Goal: Task Accomplishment & Management: Use online tool/utility

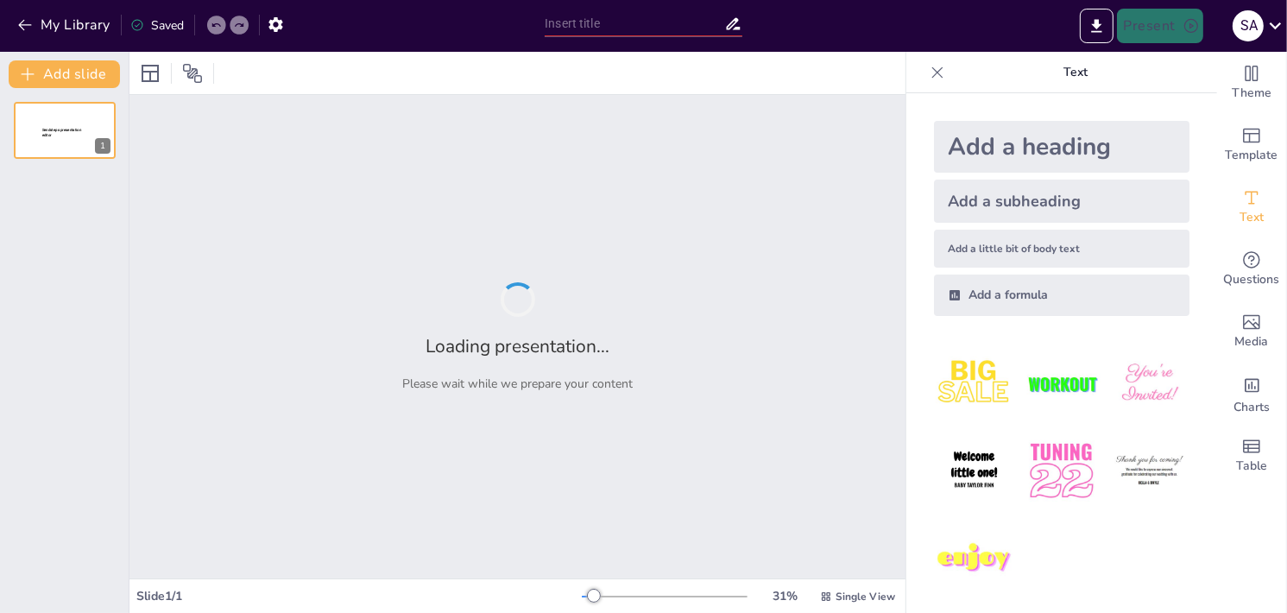
type input "Mijn Levenscollage: Een Reis door de Tijd"
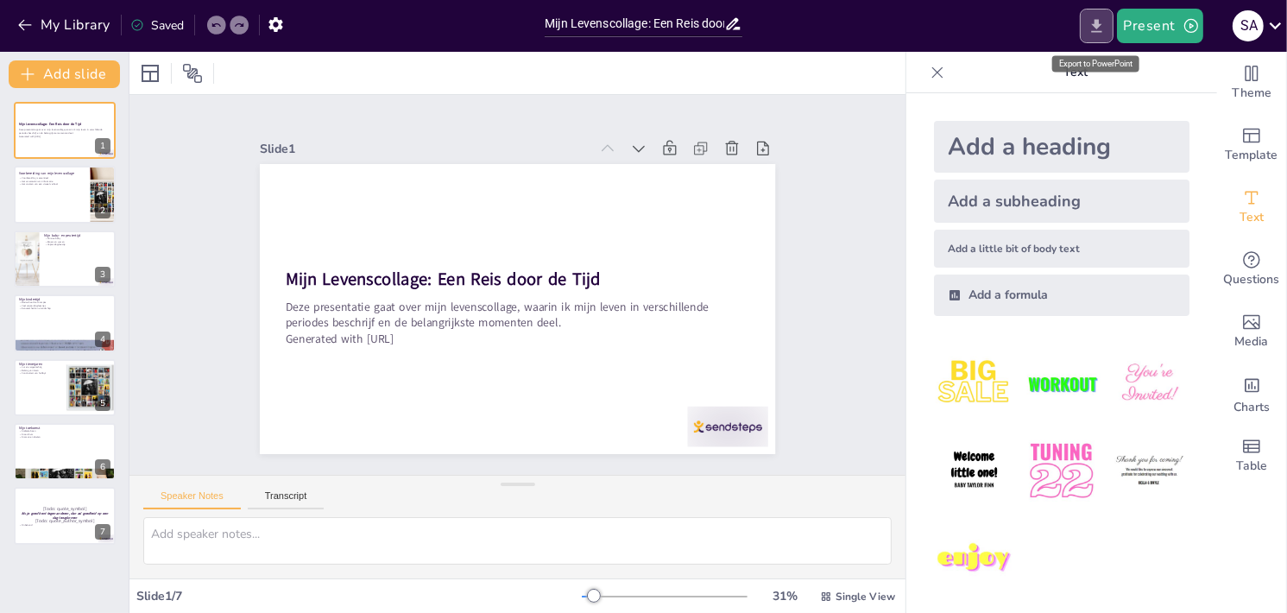
click at [1092, 20] on icon "Export to PowerPoint" at bounding box center [1097, 26] width 18 height 18
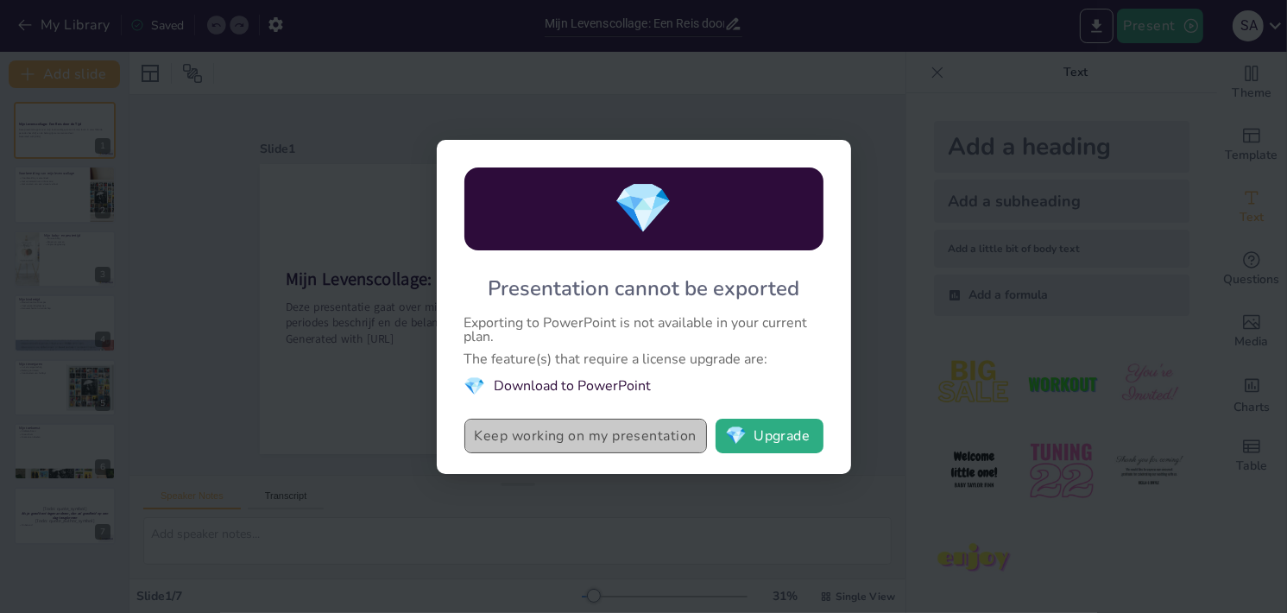
click at [597, 438] on button "Keep working on my presentation" at bounding box center [585, 436] width 243 height 35
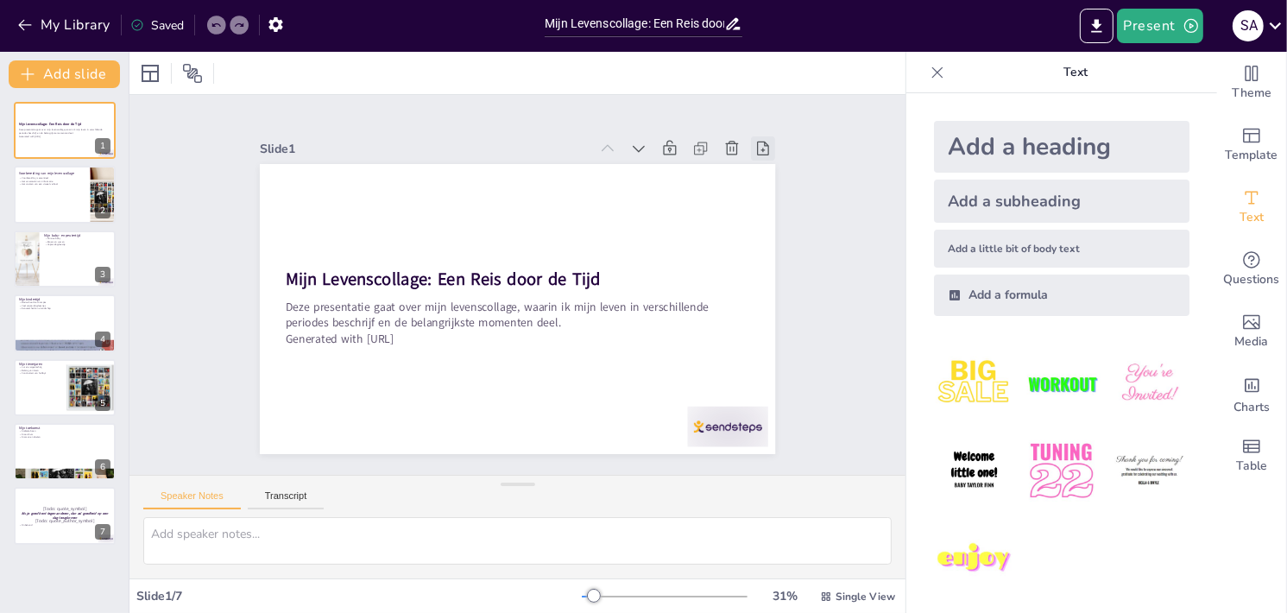
click at [767, 166] on icon at bounding box center [776, 175] width 19 height 19
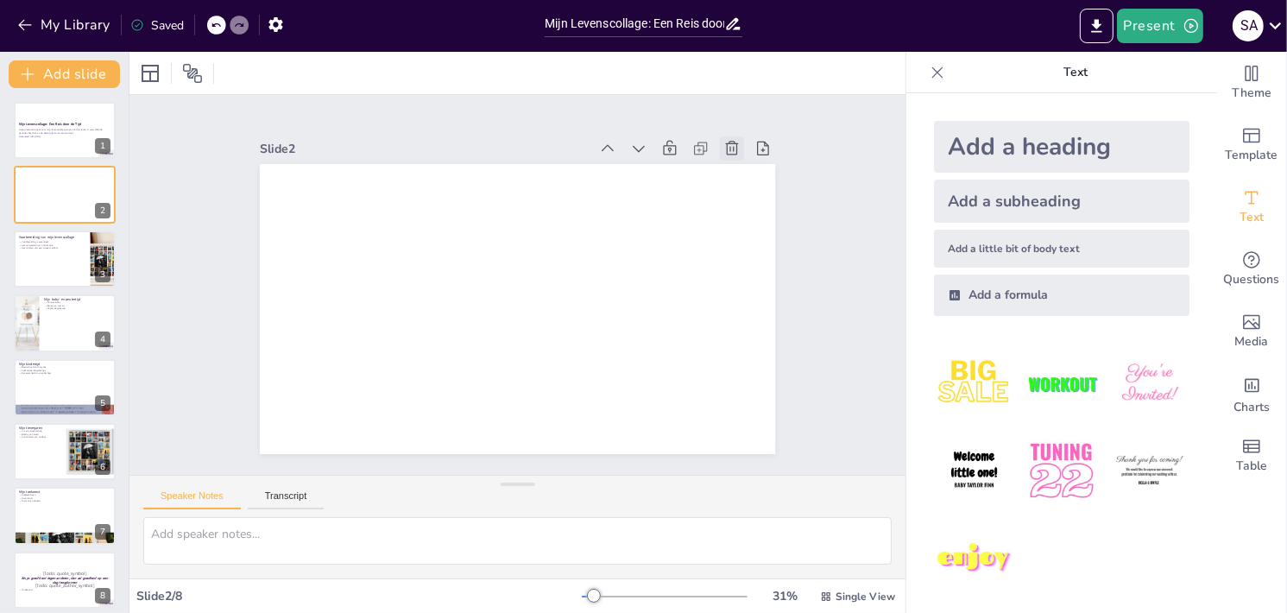
click at [736, 162] on icon at bounding box center [745, 171] width 19 height 19
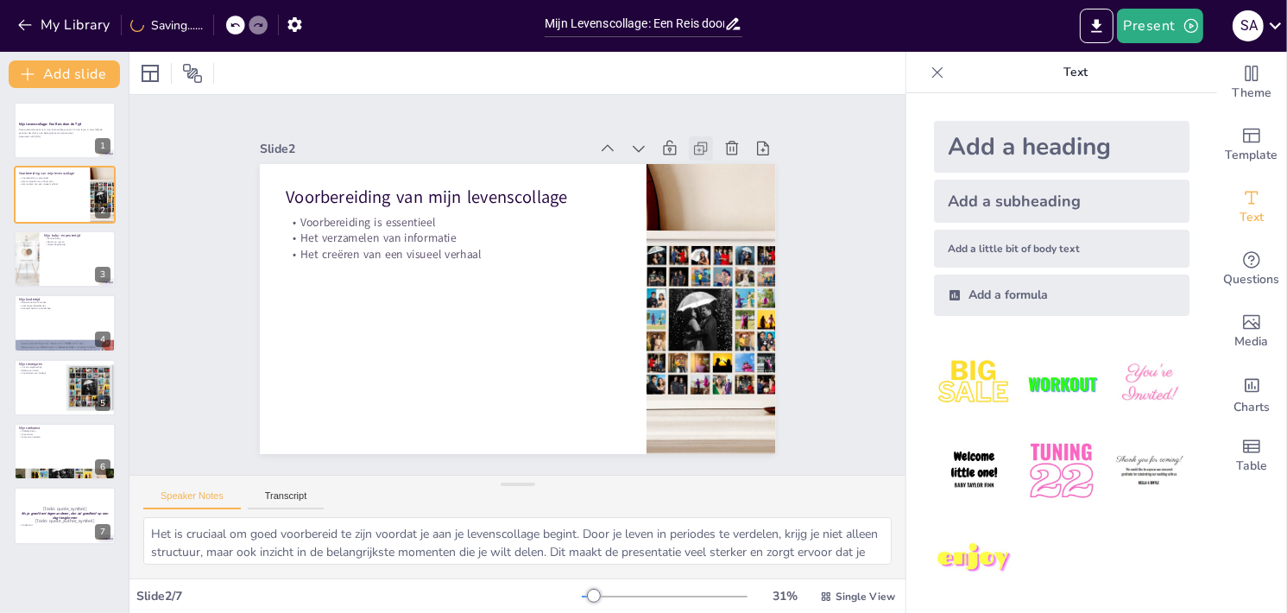
click at [704, 159] on icon at bounding box center [713, 168] width 19 height 19
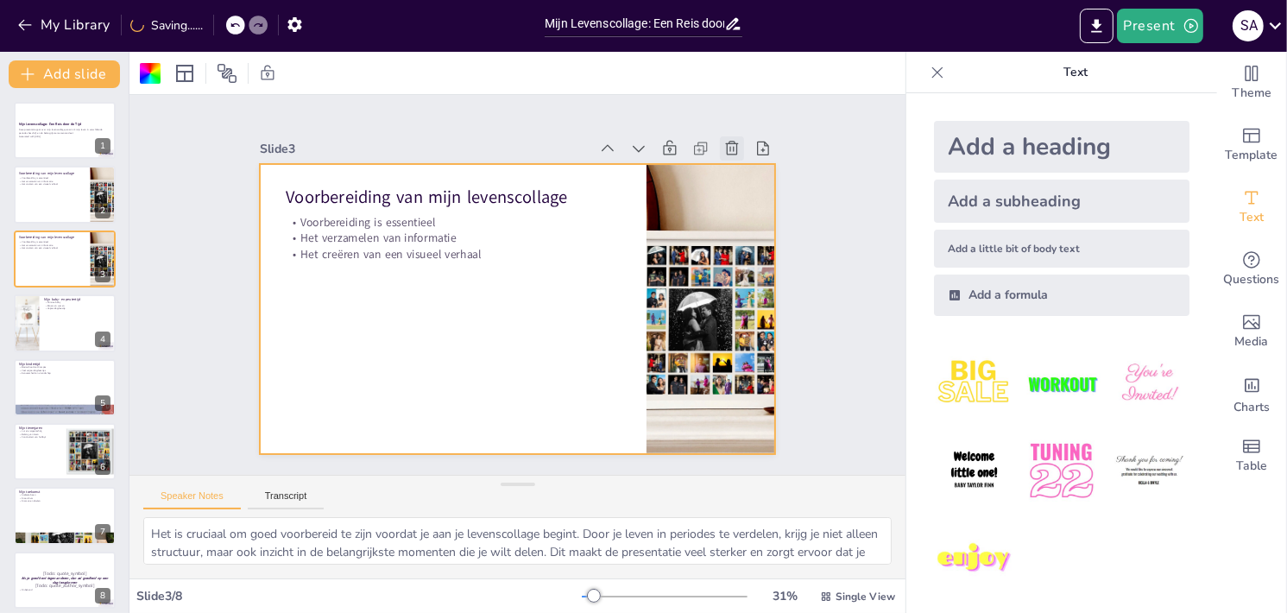
click at [724, 140] on icon at bounding box center [731, 148] width 17 height 17
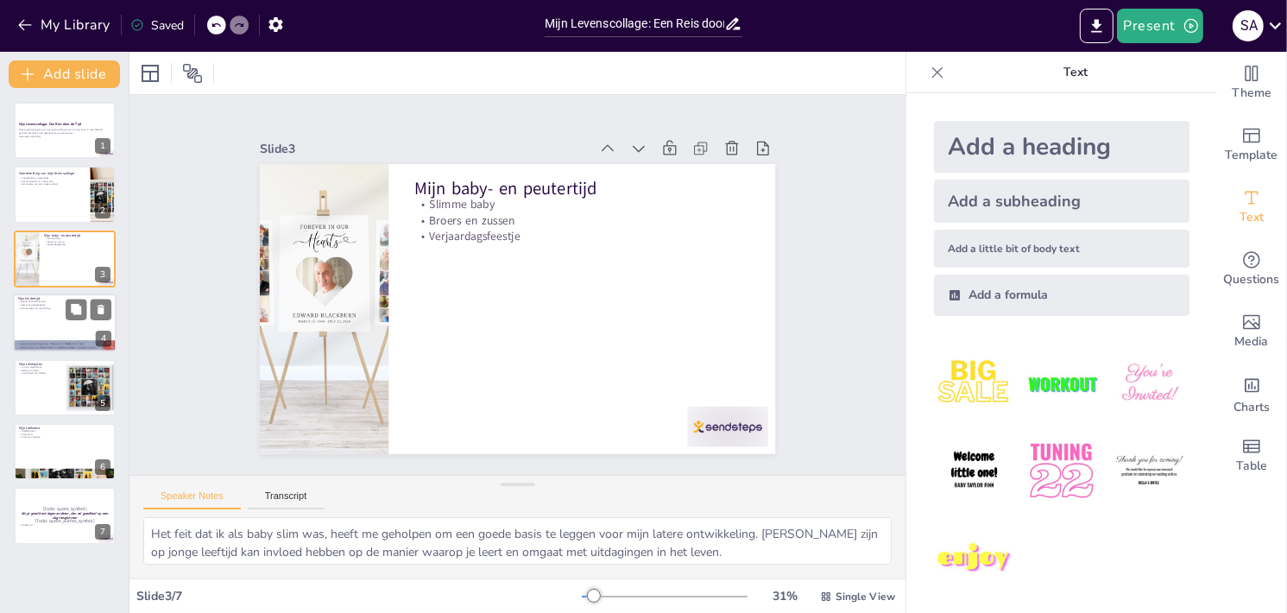
click at [66, 339] on div at bounding box center [65, 323] width 104 height 59
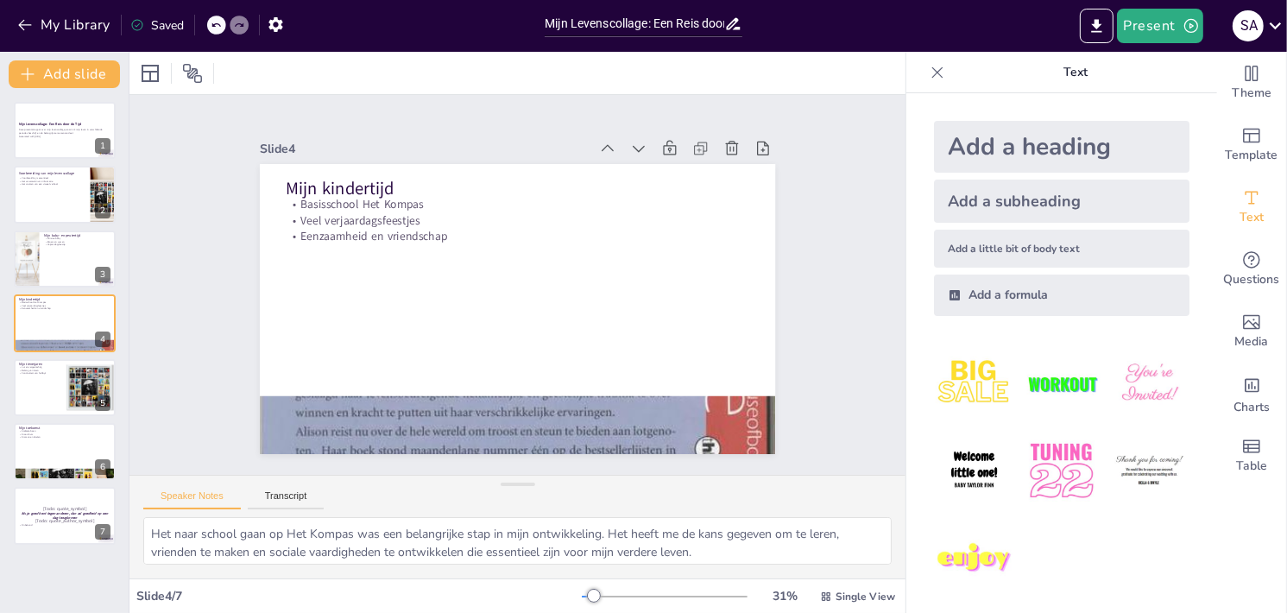
click at [294, 577] on div "Het naar school gaan op Het Kompas was een belangrijke stap in mijn ontwikkelin…" at bounding box center [518, 547] width 776 height 61
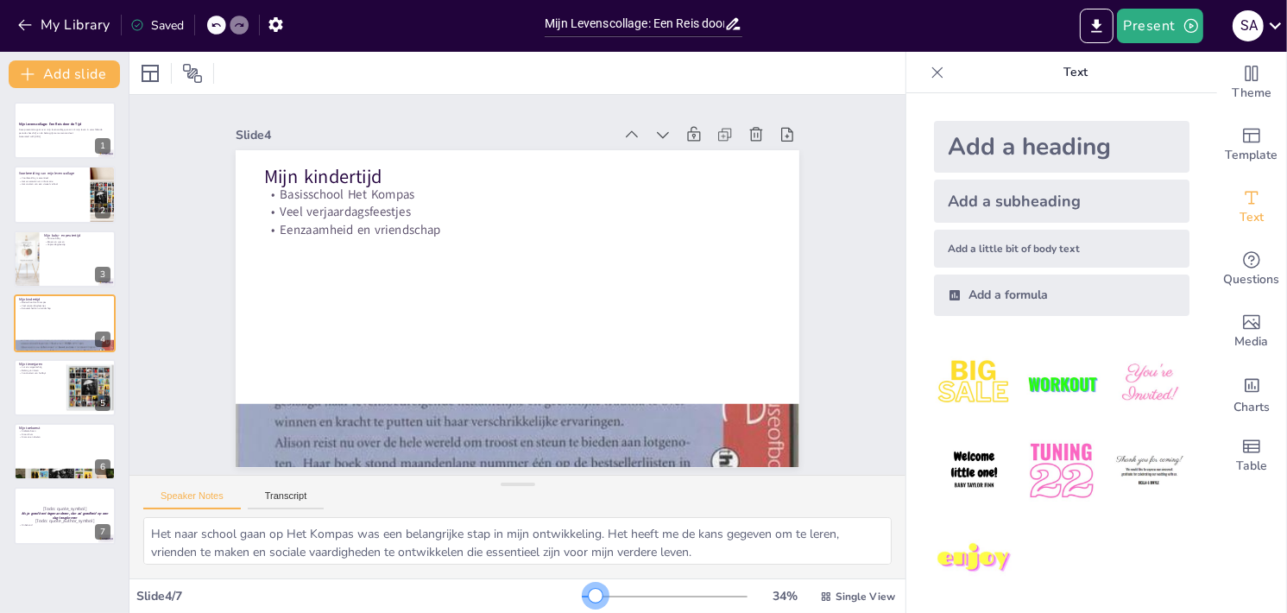
click at [589, 592] on div at bounding box center [596, 596] width 14 height 14
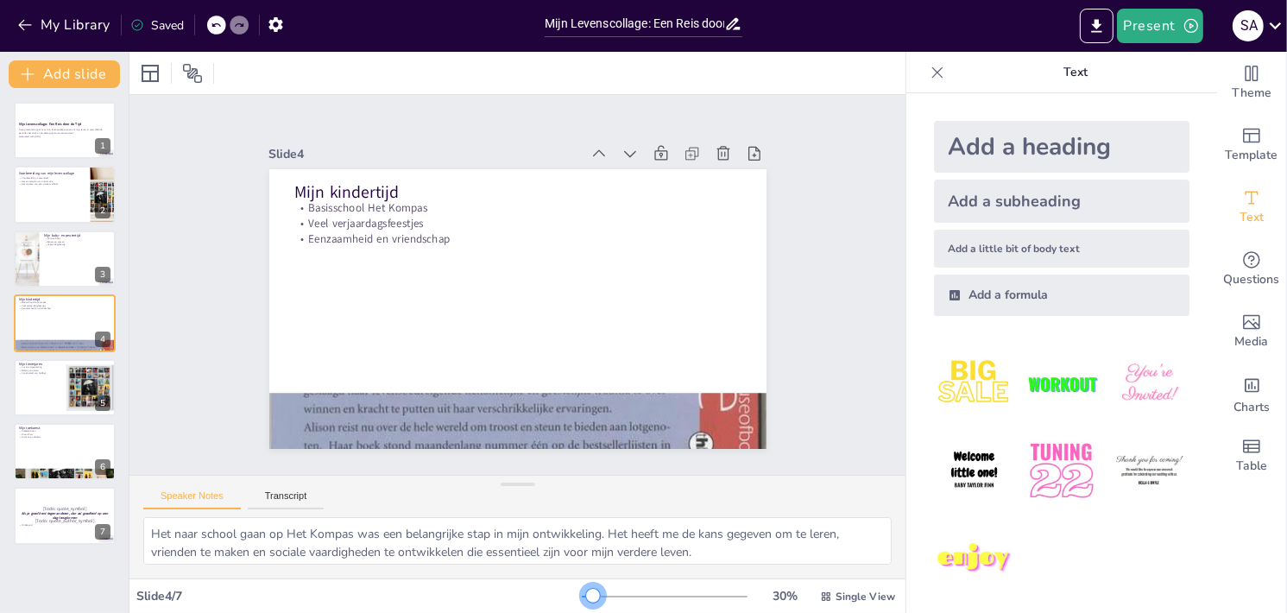
click at [586, 591] on div at bounding box center [593, 596] width 14 height 14
click at [64, 401] on div at bounding box center [65, 387] width 104 height 59
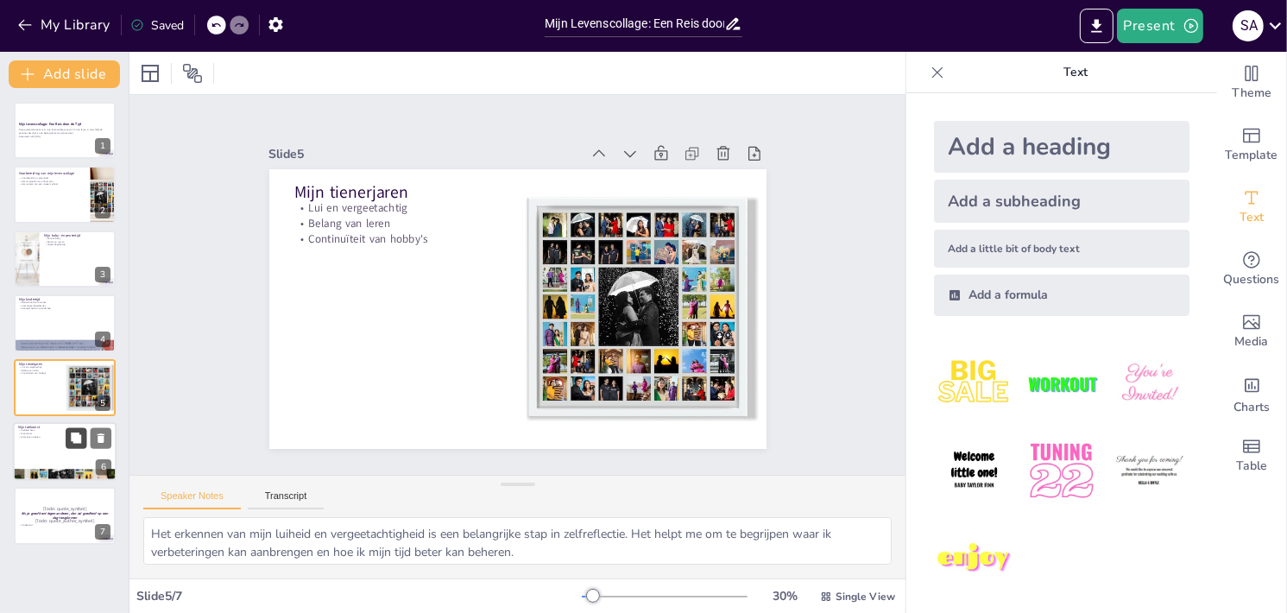
click at [82, 436] on icon at bounding box center [76, 438] width 12 height 12
type textarea "Het hebben van een stabiele baan is een belangrijk doel voor mij. Het biedt nie…"
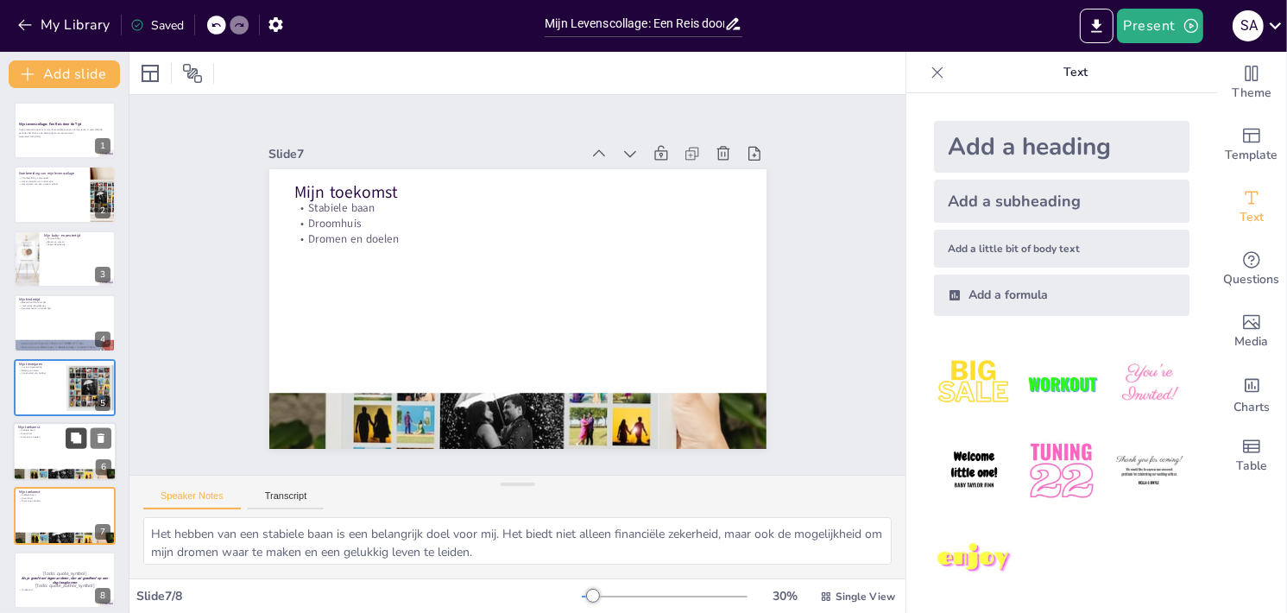
scroll to position [9, 0]
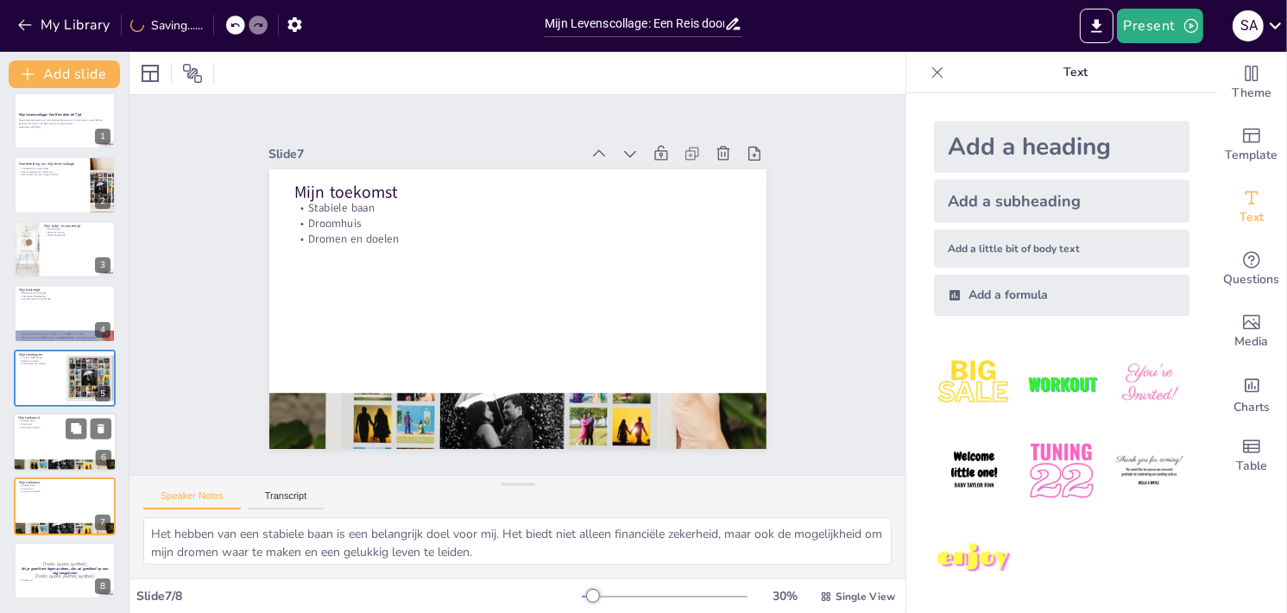
click at [51, 445] on div at bounding box center [65, 442] width 104 height 59
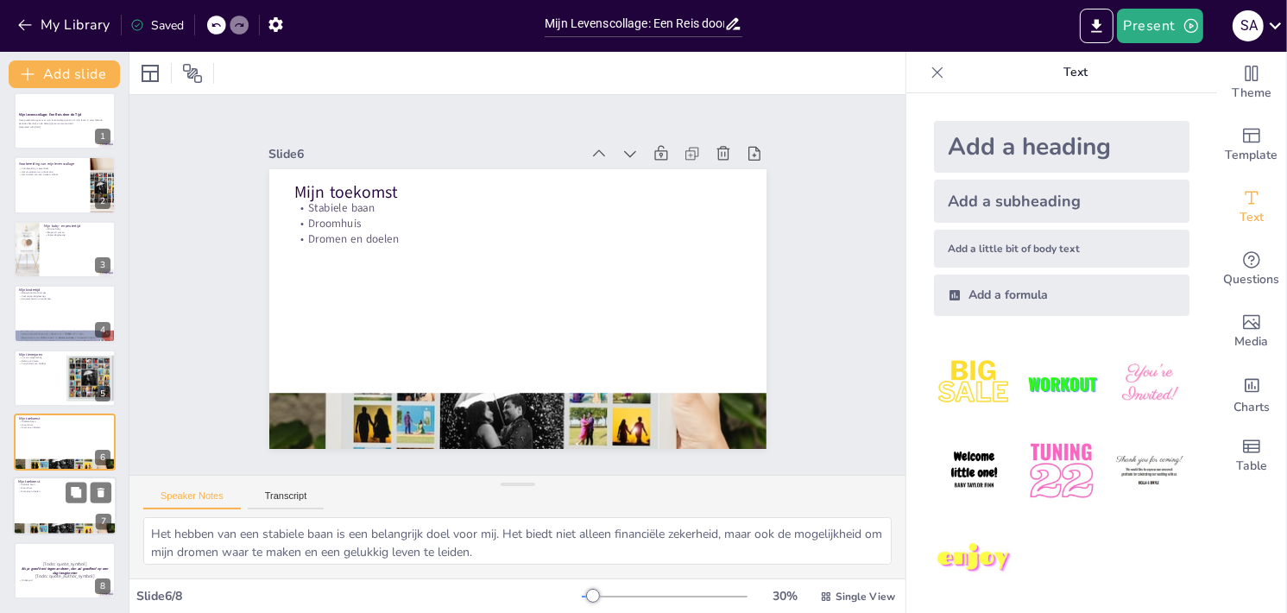
click at [62, 498] on div at bounding box center [65, 506] width 104 height 59
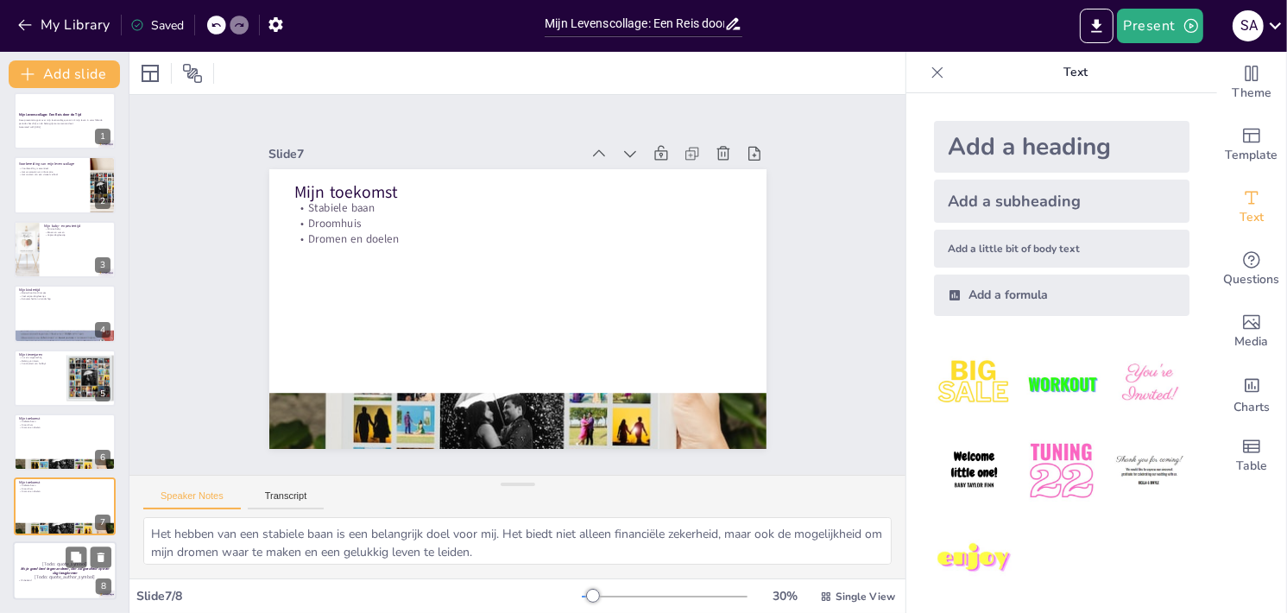
click at [56, 552] on div at bounding box center [65, 570] width 104 height 59
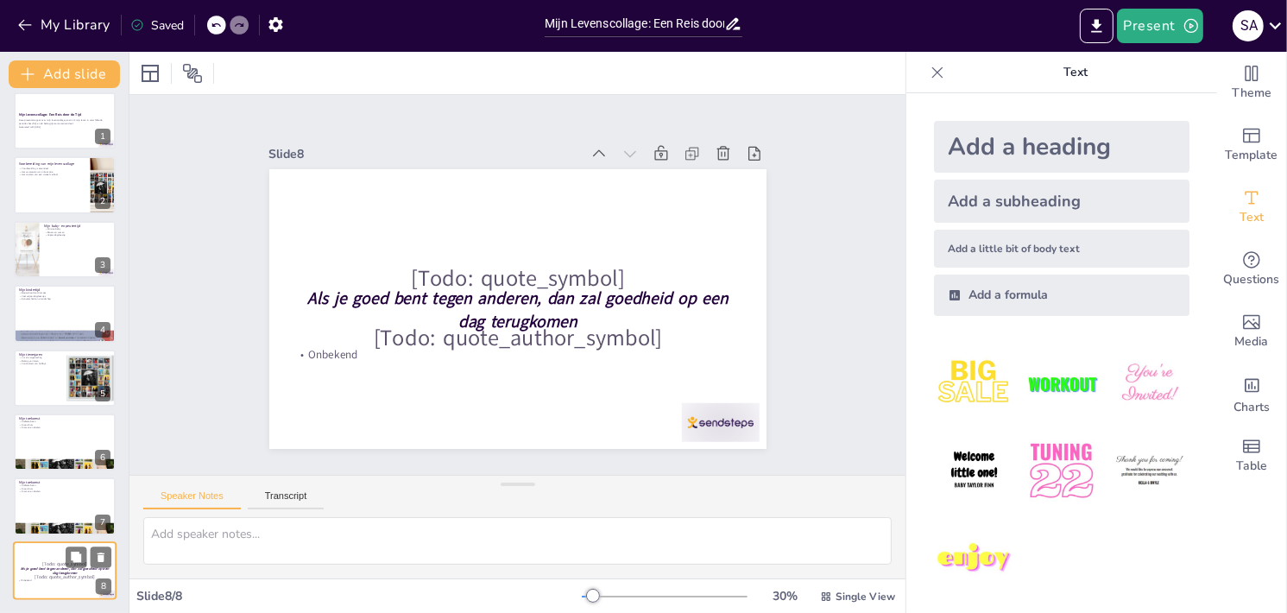
scroll to position [0, 0]
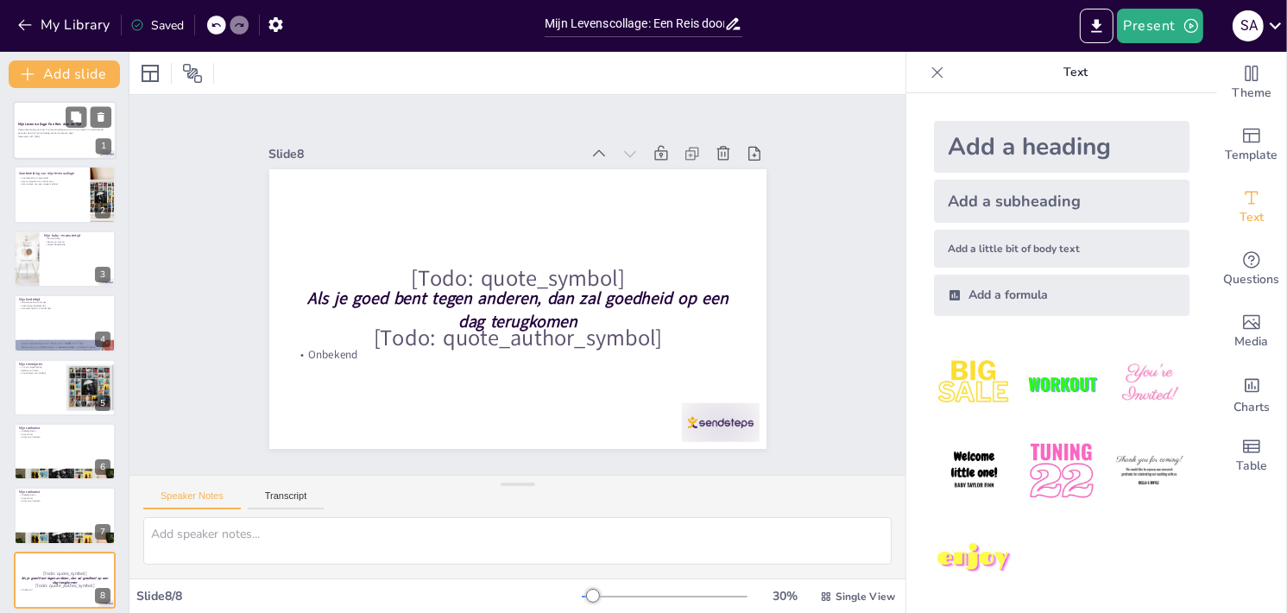
click at [72, 137] on p "Generated with [URL]" at bounding box center [64, 136] width 93 height 3
